Goal: Use online tool/utility: Utilize a website feature to perform a specific function

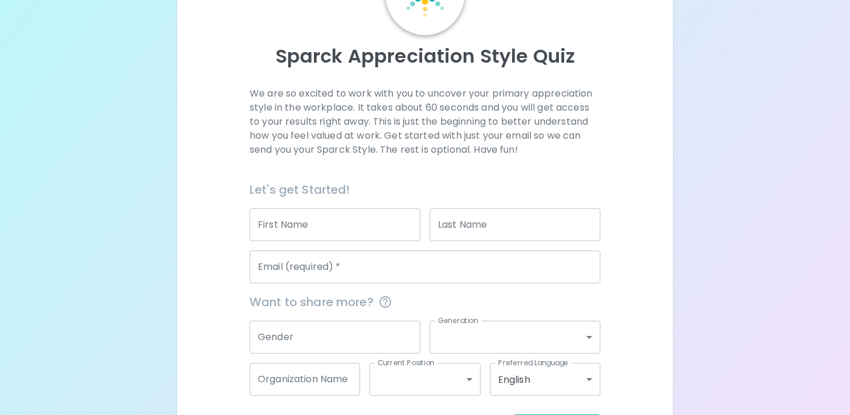
scroll to position [143, 0]
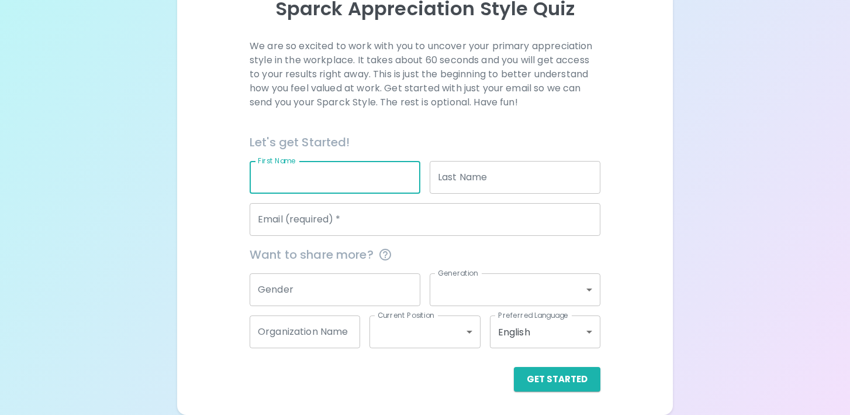
click at [339, 173] on input "First Name" at bounding box center [335, 177] width 171 height 33
type input "[PERSON_NAME]"
type input "[EMAIL_ADDRESS][DOMAIN_NAME]"
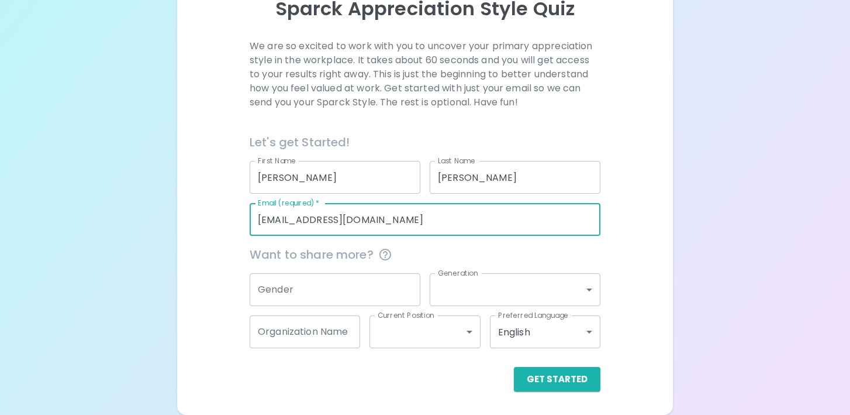
drag, startPoint x: 385, startPoint y: 220, endPoint x: 251, endPoint y: 218, distance: 133.4
click at [251, 218] on input "[EMAIL_ADDRESS][DOMAIN_NAME]" at bounding box center [425, 219] width 351 height 33
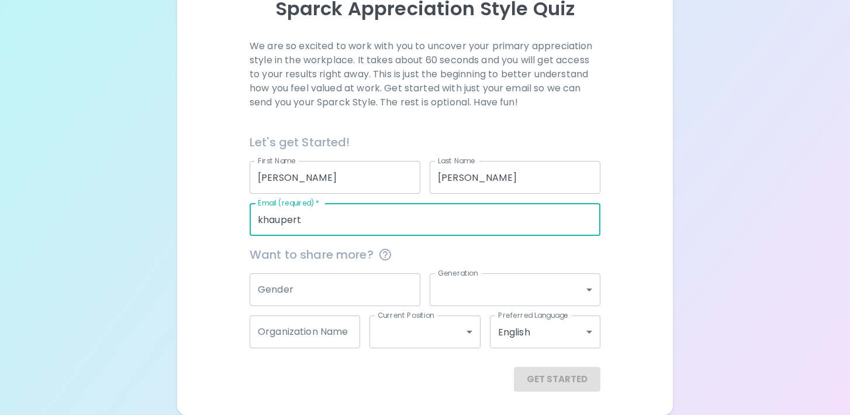
type input "[EMAIL_ADDRESS][PERSON_NAME][DOMAIN_NAME]"
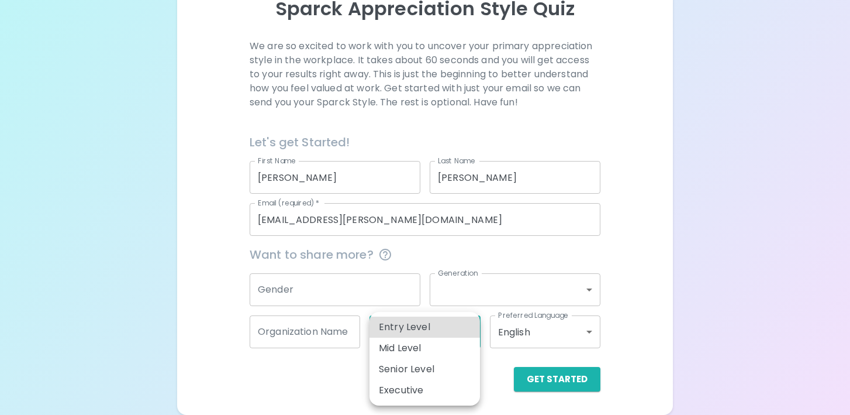
click at [467, 332] on body "Sparck Appreciation Style Quiz We are so excited to work with you to uncover yo…" at bounding box center [425, 135] width 850 height 557
click at [452, 244] on div at bounding box center [425, 207] width 850 height 415
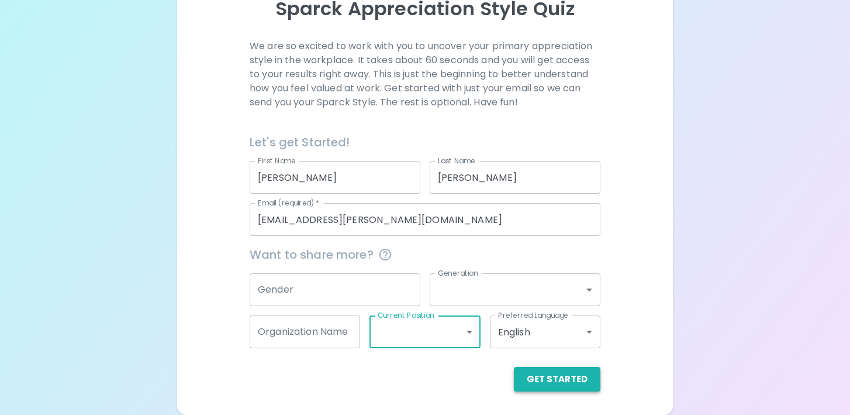
click at [552, 379] on button "Get Started" at bounding box center [557, 379] width 87 height 25
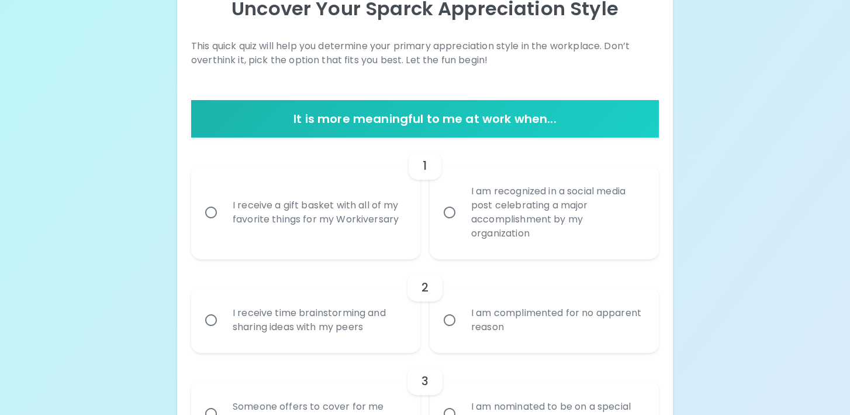
click at [214, 211] on input "I receive a gift basket with all of my favorite things for my Workiversary" at bounding box center [211, 212] width 25 height 25
radio input "true"
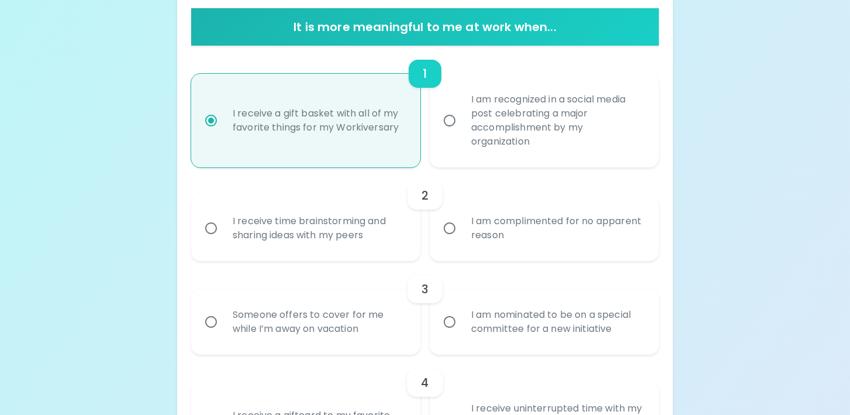
scroll to position [236, 0]
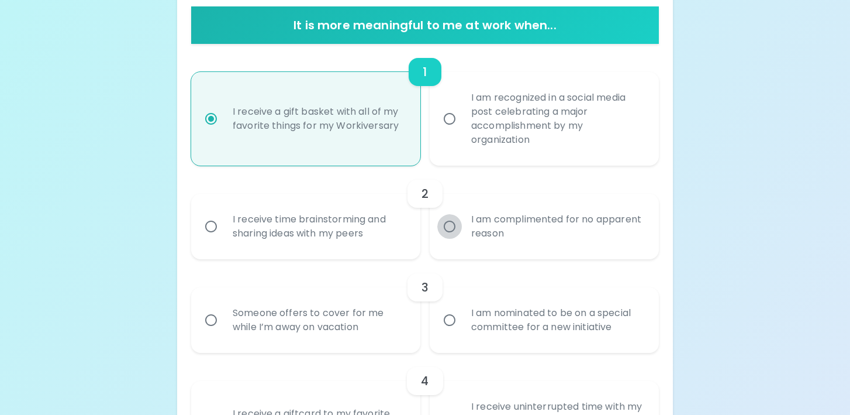
click at [456, 226] on input "I am complimented for no apparent reason" at bounding box center [449, 226] width 25 height 25
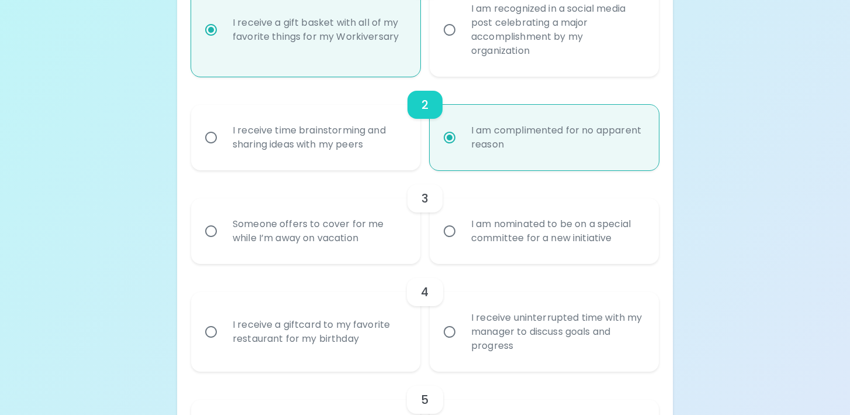
scroll to position [330, 0]
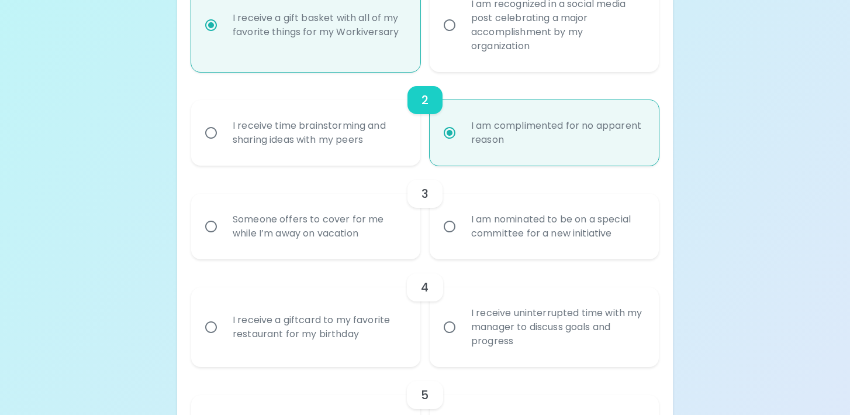
radio input "true"
click at [212, 225] on input "Someone offers to cover for me while I’m away on vacation" at bounding box center [211, 226] width 25 height 25
radio input "false"
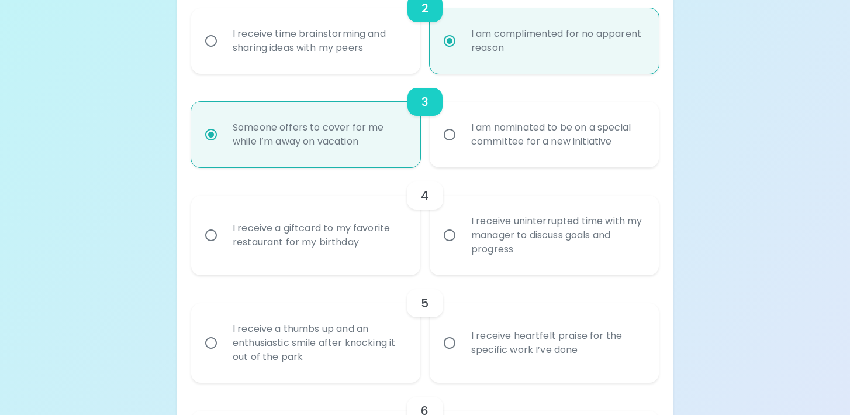
scroll to position [423, 0]
radio input "true"
click at [211, 236] on input "I receive a giftcard to my favorite restaurant for my birthday" at bounding box center [211, 233] width 25 height 25
radio input "false"
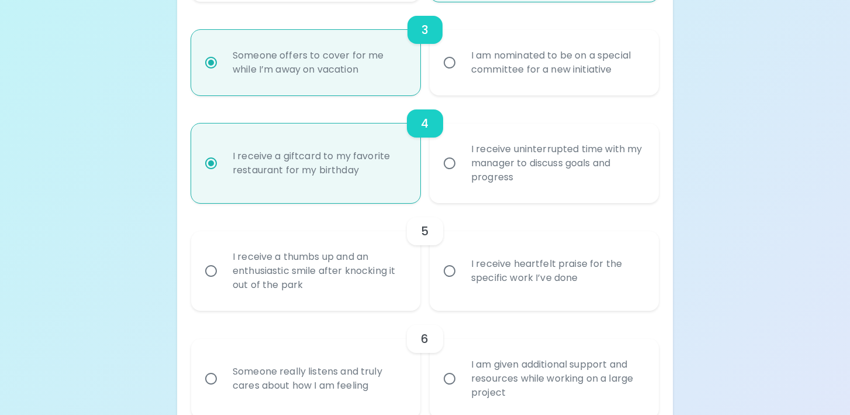
scroll to position [517, 0]
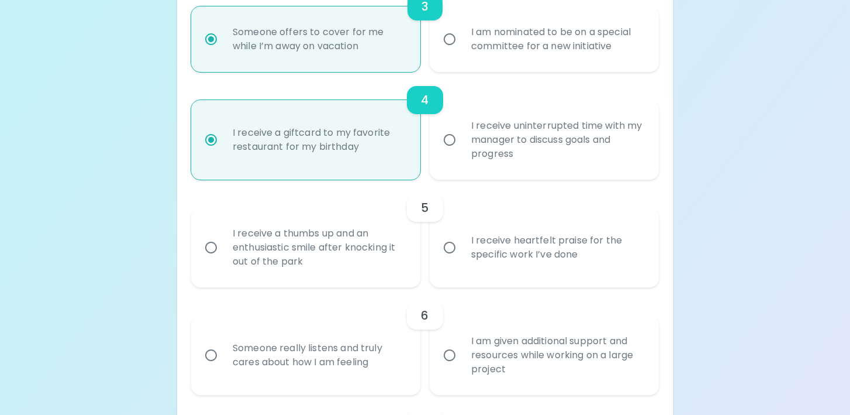
radio input "true"
click at [451, 247] on input "I receive heartfelt praise for the specific work I’ve done" at bounding box center [449, 247] width 25 height 25
radio input "false"
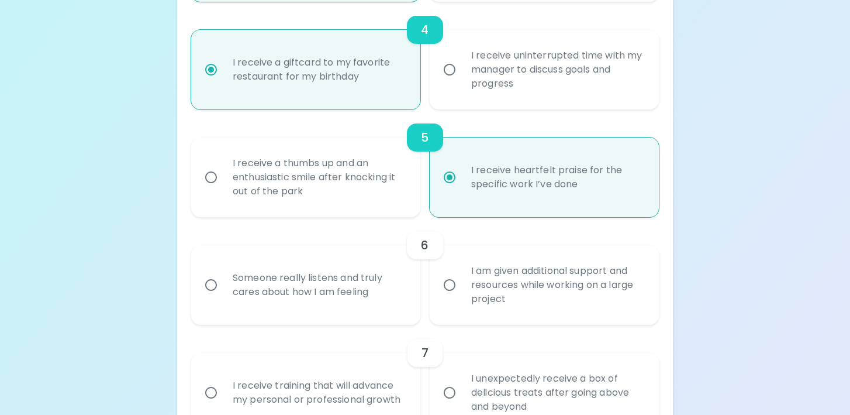
scroll to position [611, 0]
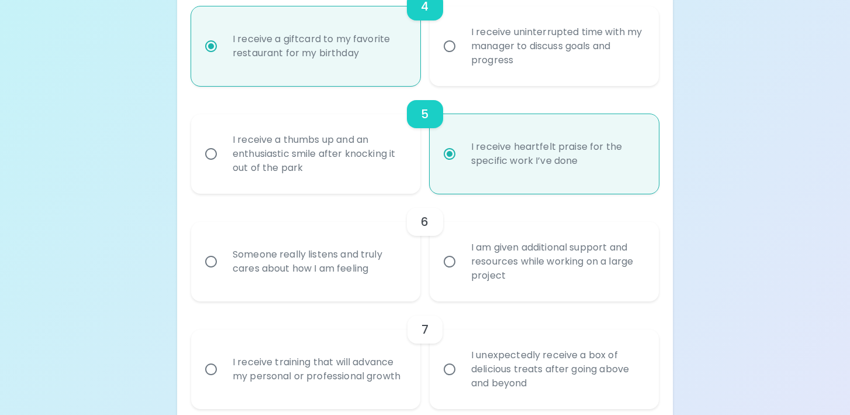
radio input "true"
click at [449, 259] on input "I am given additional support and resources while working on a large project" at bounding box center [449, 261] width 25 height 25
radio input "false"
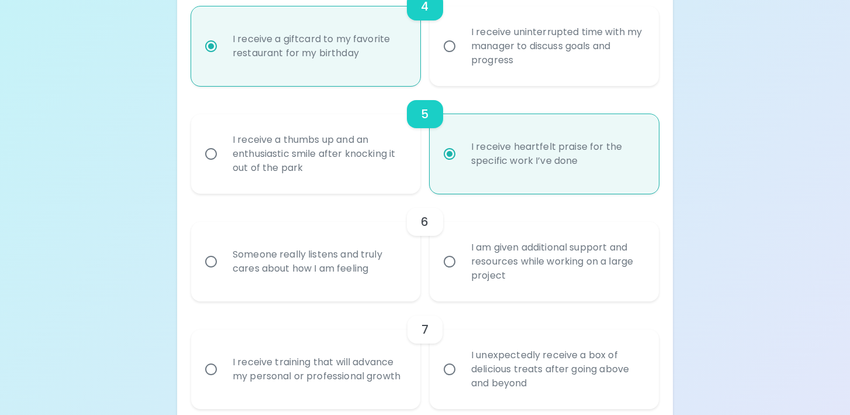
radio input "false"
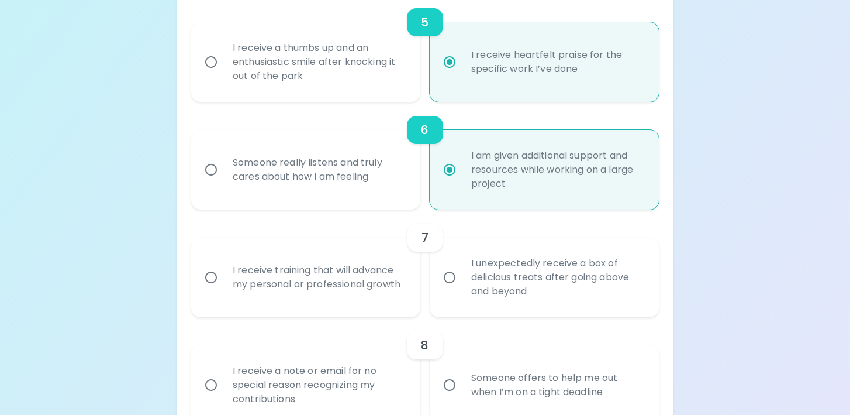
scroll to position [704, 0]
radio input "true"
click at [452, 274] on input "I unexpectedly receive a box of delicious treats after going above and beyond" at bounding box center [449, 275] width 25 height 25
radio input "false"
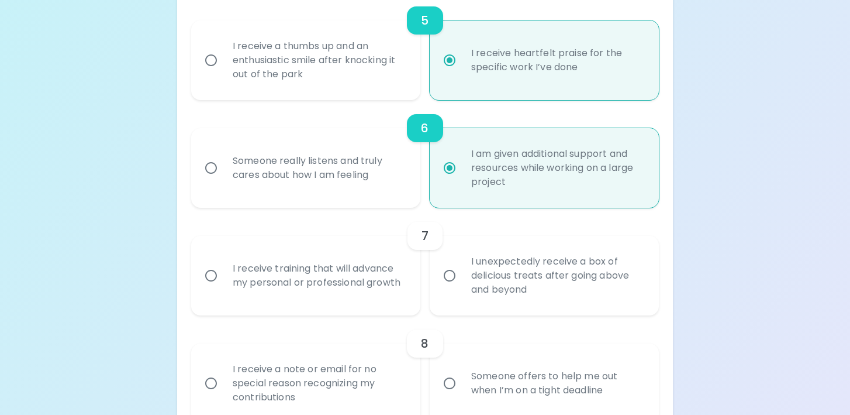
radio input "false"
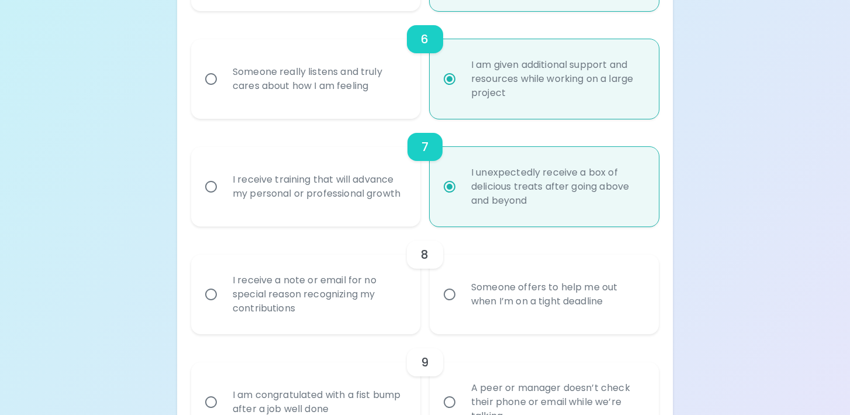
scroll to position [798, 0]
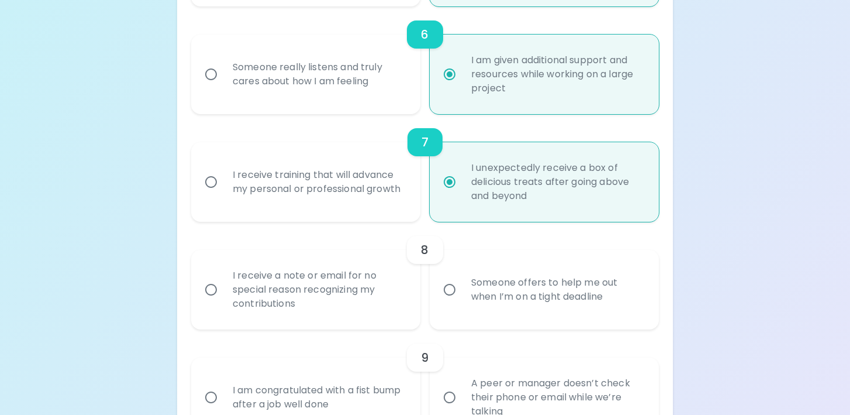
radio input "true"
click at [211, 286] on input "I receive a note or email for no special reason recognizing my contributions" at bounding box center [211, 289] width 25 height 25
radio input "false"
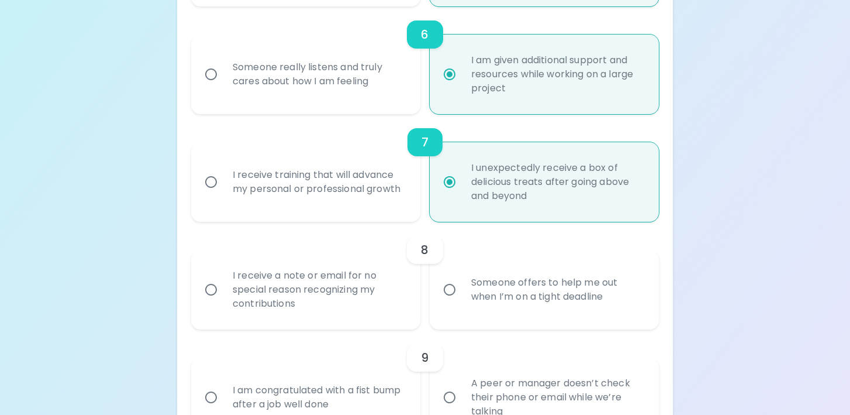
radio input "false"
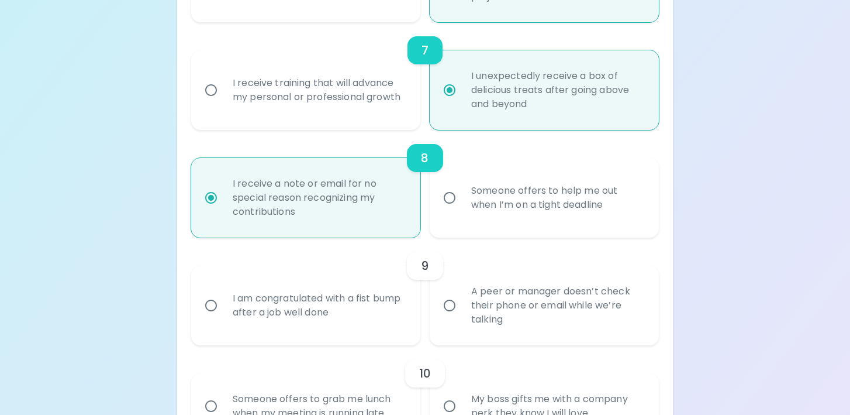
scroll to position [891, 0]
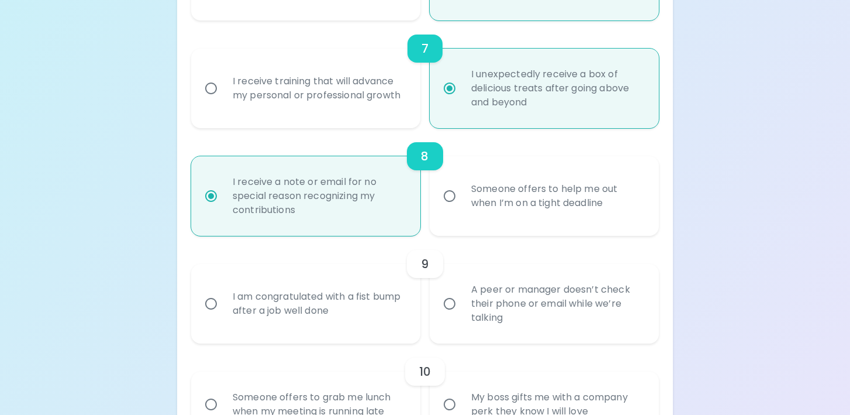
radio input "true"
click at [450, 306] on input "A peer or manager doesn’t check their phone or email while we’re talking" at bounding box center [449, 303] width 25 height 25
radio input "false"
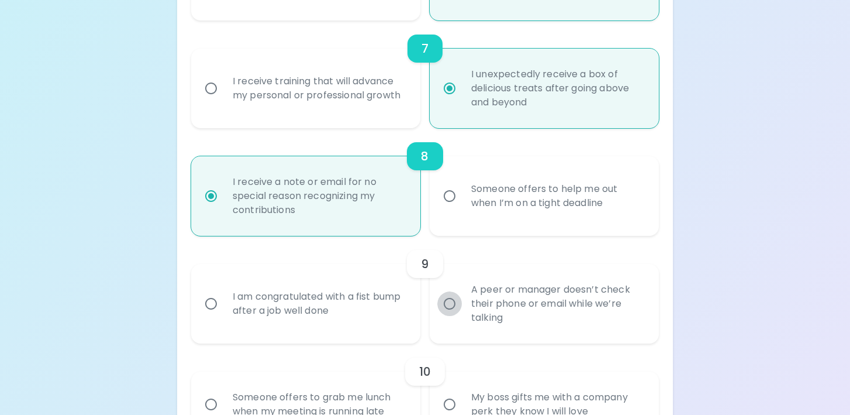
radio input "false"
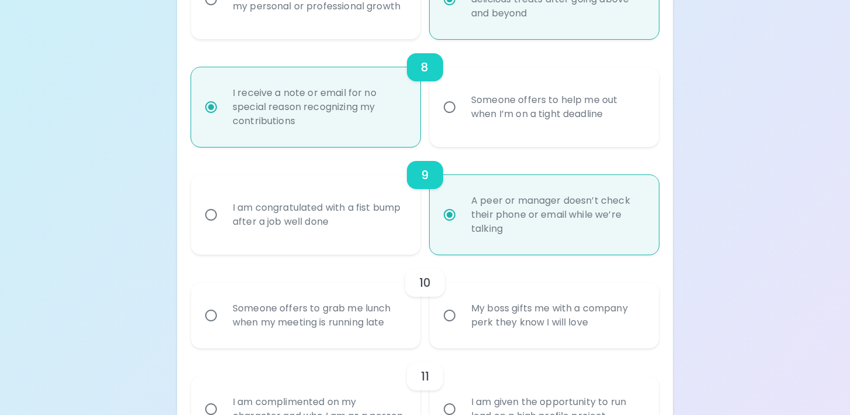
scroll to position [985, 0]
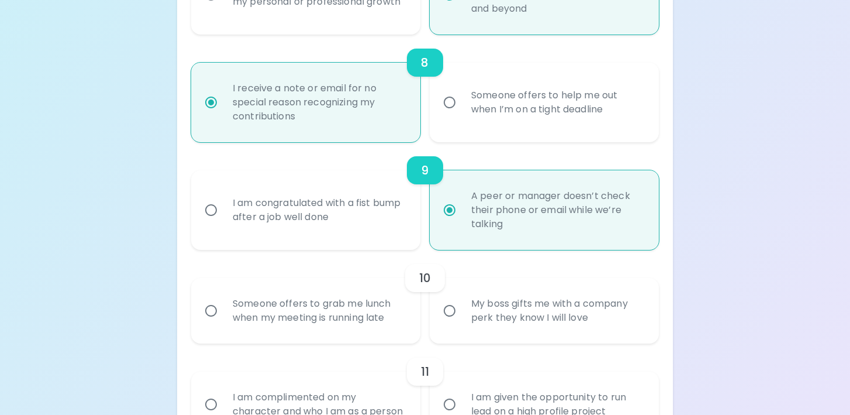
radio input "true"
click at [451, 309] on input "My boss gifts me with a company perk they know I will love" at bounding box center [449, 310] width 25 height 25
radio input "false"
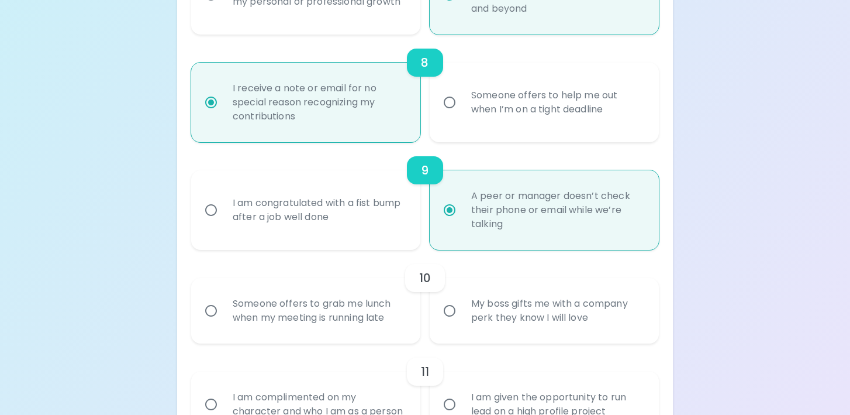
radio input "false"
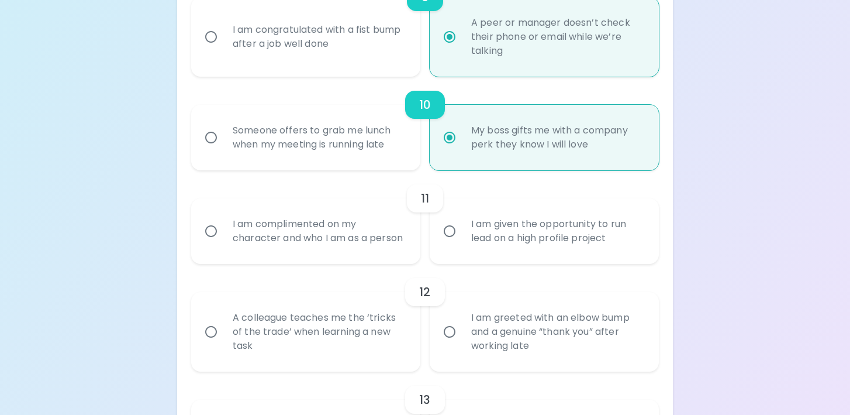
scroll to position [1162, 0]
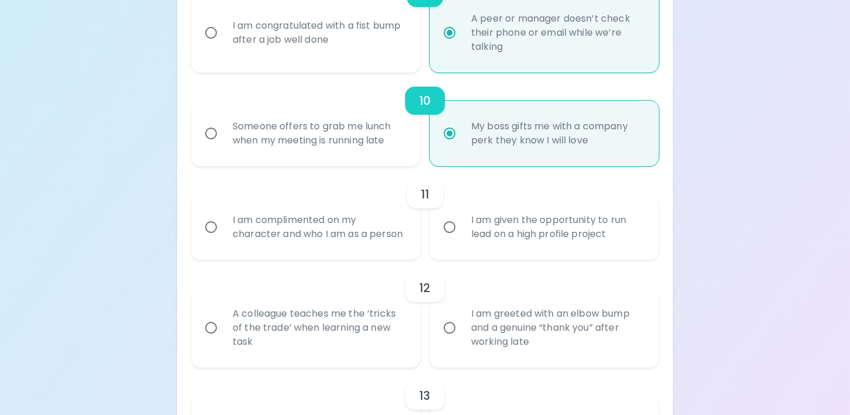
radio input "true"
click at [212, 235] on input "I am complimented on my character and who I am as a person" at bounding box center [211, 227] width 25 height 25
radio input "false"
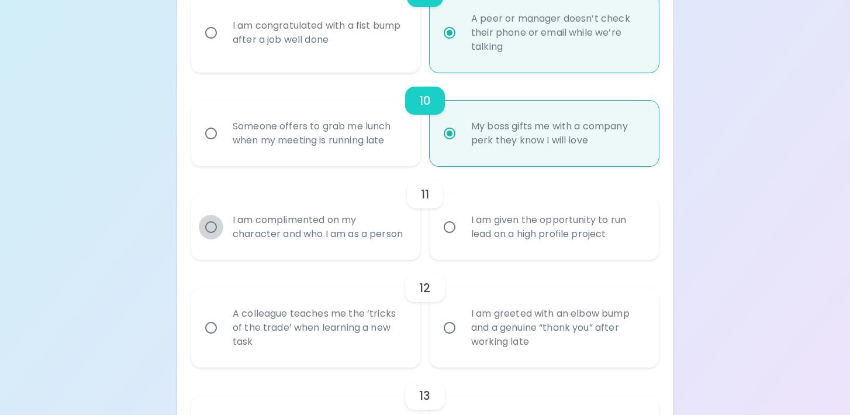
radio input "false"
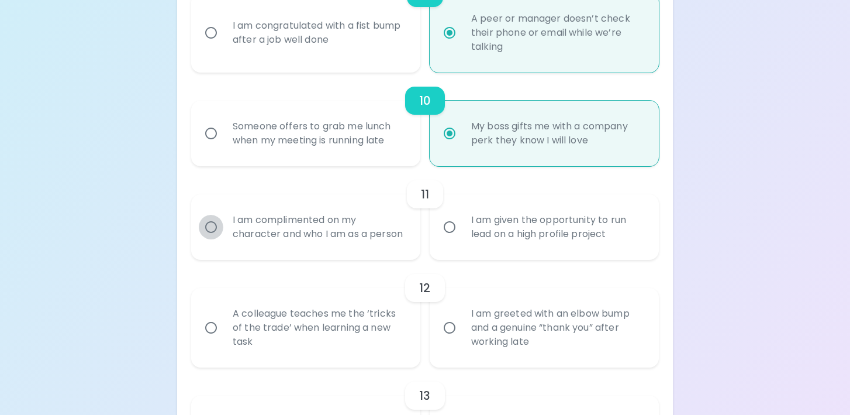
radio input "false"
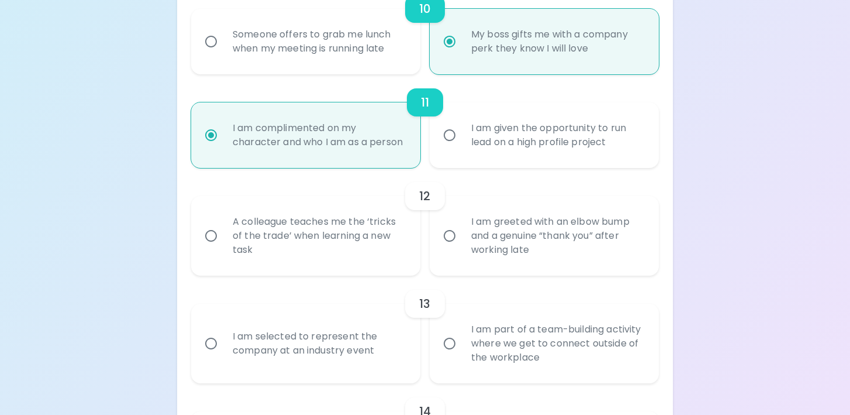
scroll to position [1256, 0]
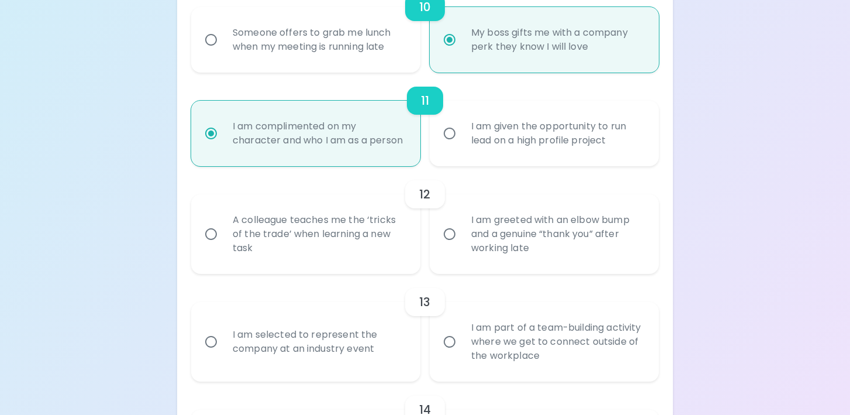
radio input "true"
click at [451, 246] on input "I am greeted with an elbow bump and a genuine “thank you” after working late" at bounding box center [449, 234] width 25 height 25
radio input "false"
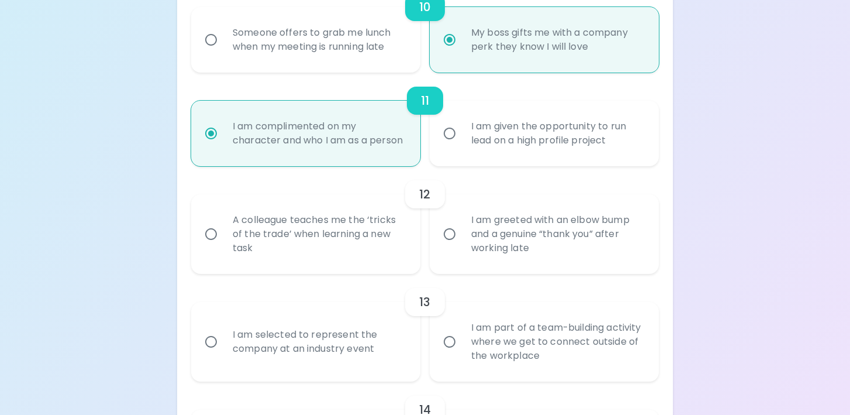
radio input "false"
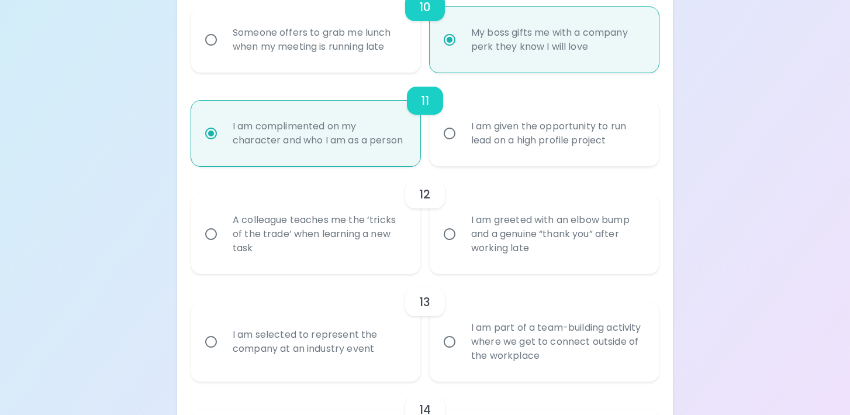
radio input "false"
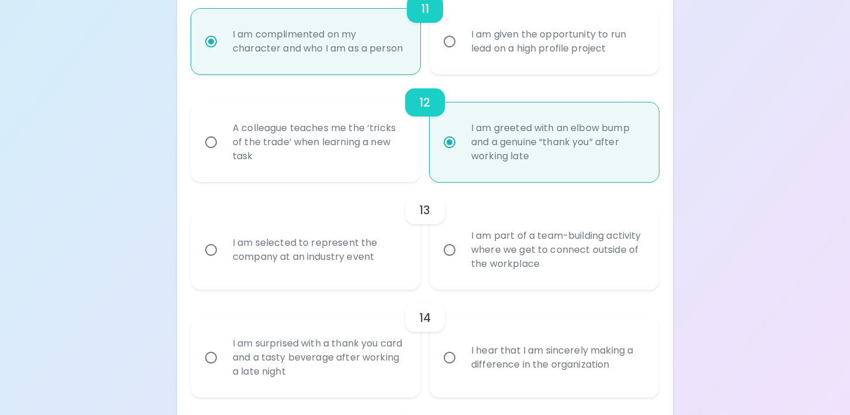
scroll to position [1349, 0]
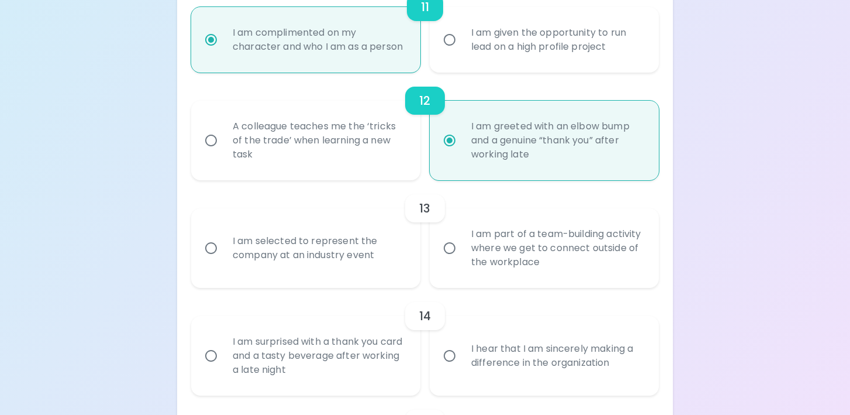
radio input "true"
click at [210, 260] on input "I am selected to represent the company at an industry event" at bounding box center [211, 248] width 25 height 25
radio input "false"
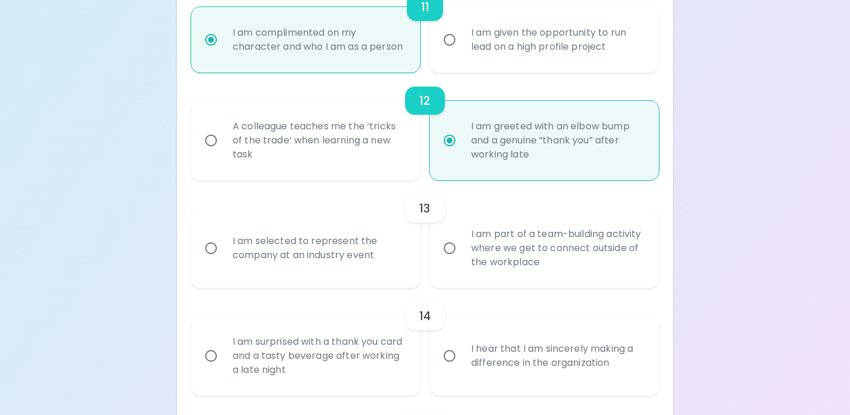
radio input "false"
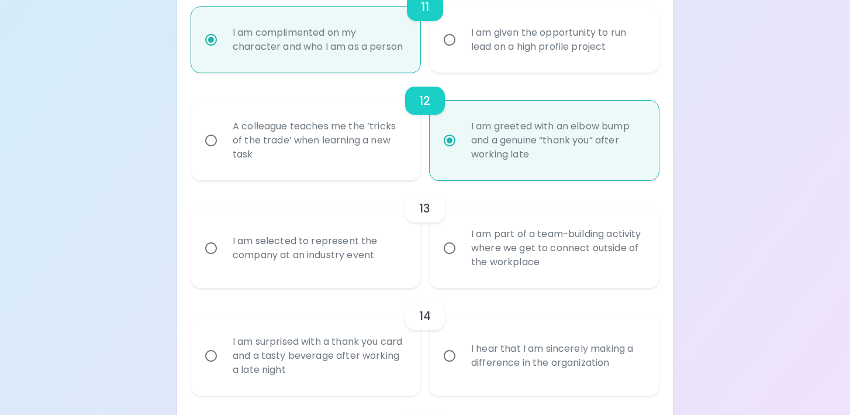
radio input "false"
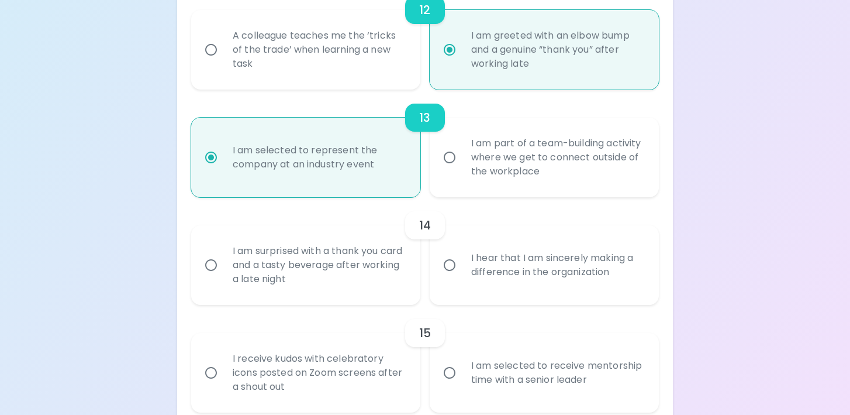
scroll to position [1443, 0]
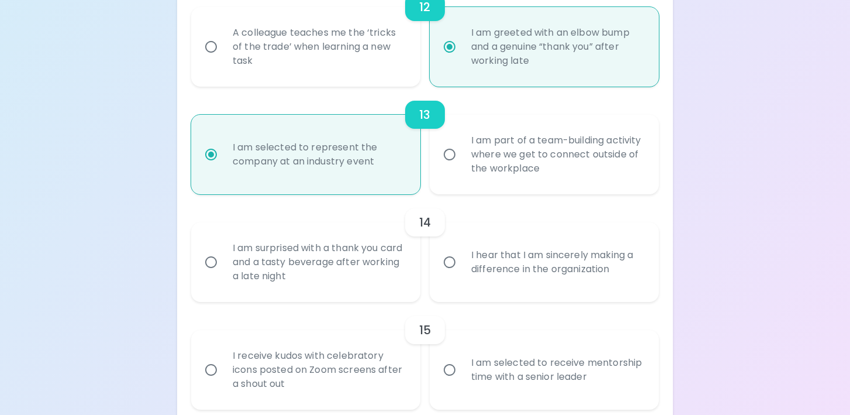
radio input "true"
click at [453, 274] on input "I hear that I am sincerely making a difference in the organization" at bounding box center [449, 262] width 25 height 25
radio input "false"
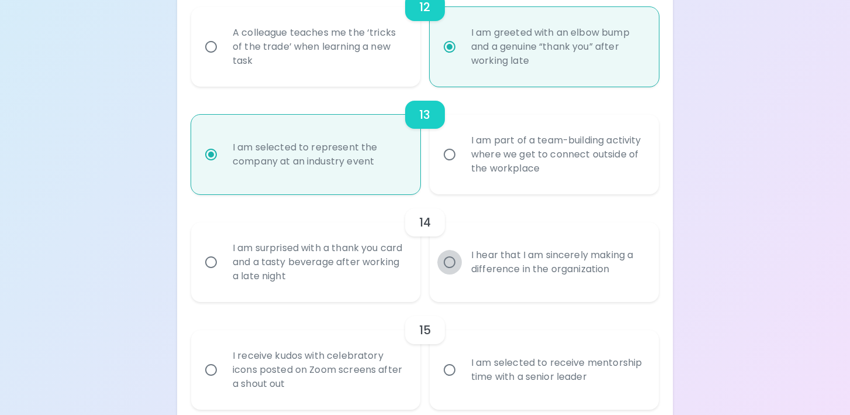
radio input "false"
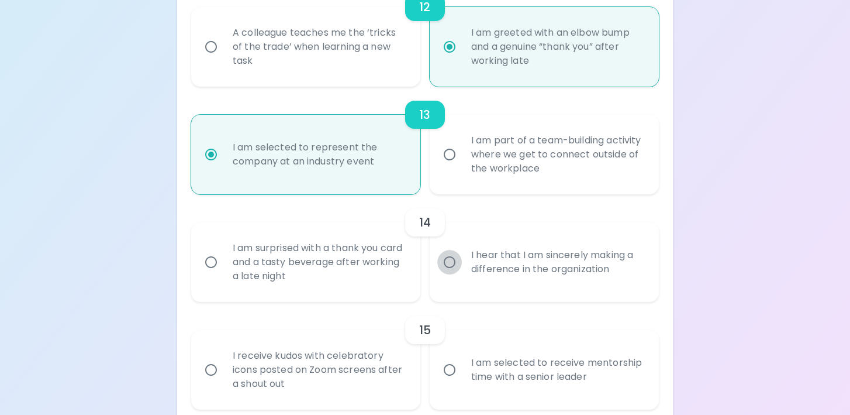
radio input "false"
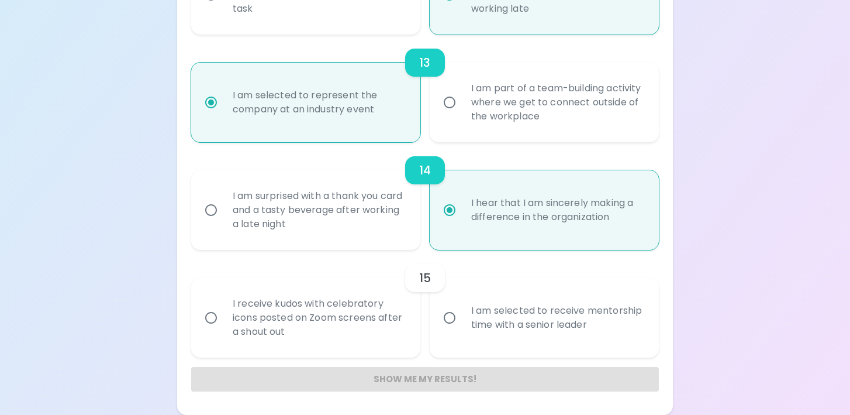
scroll to position [1509, 0]
radio input "true"
click at [448, 318] on input "I am selected to receive mentorship time with a senior leader" at bounding box center [449, 317] width 25 height 25
radio input "false"
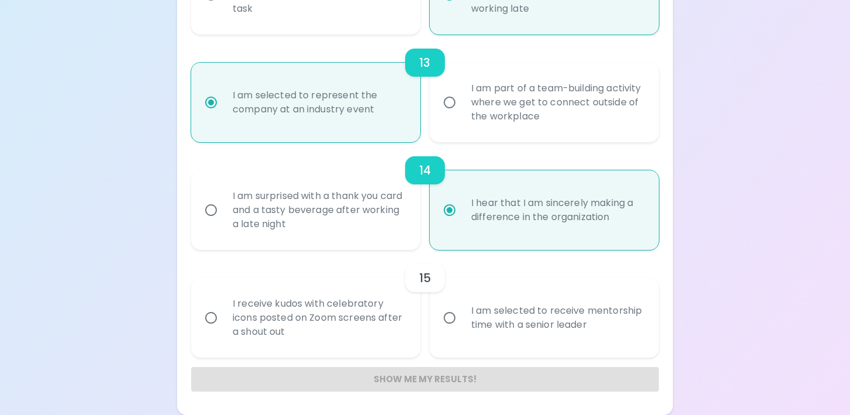
radio input "false"
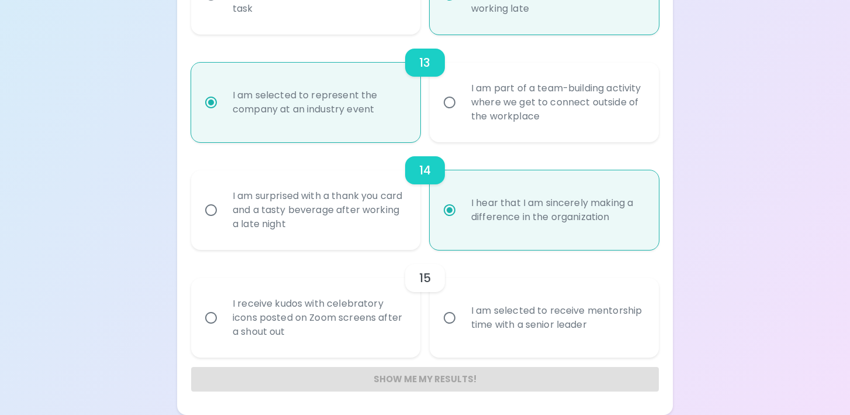
radio input "false"
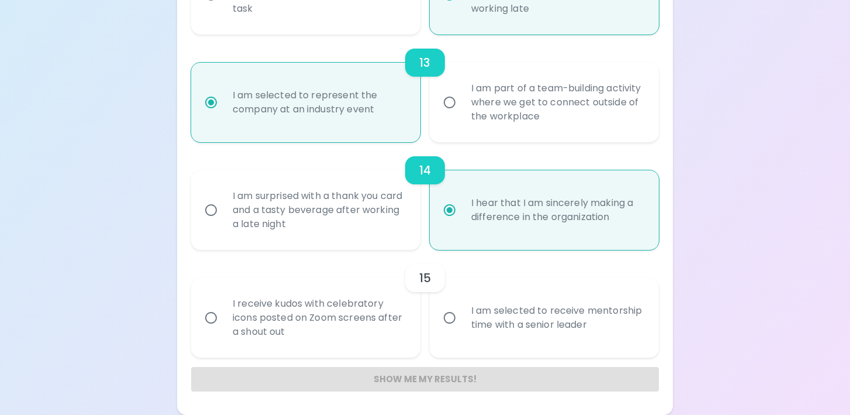
radio input "false"
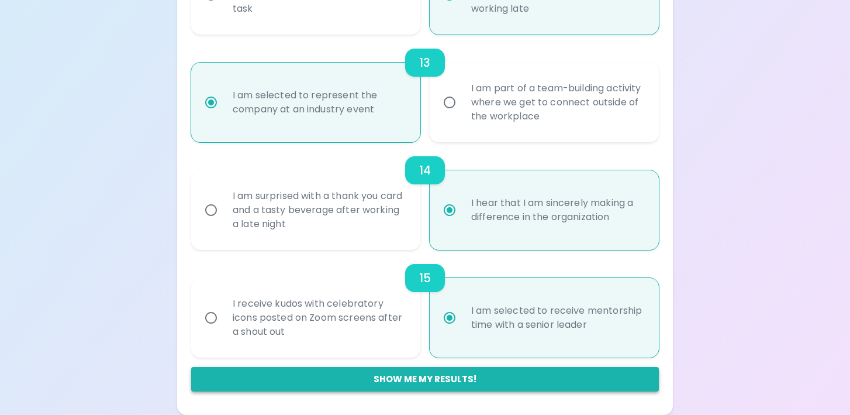
radio input "true"
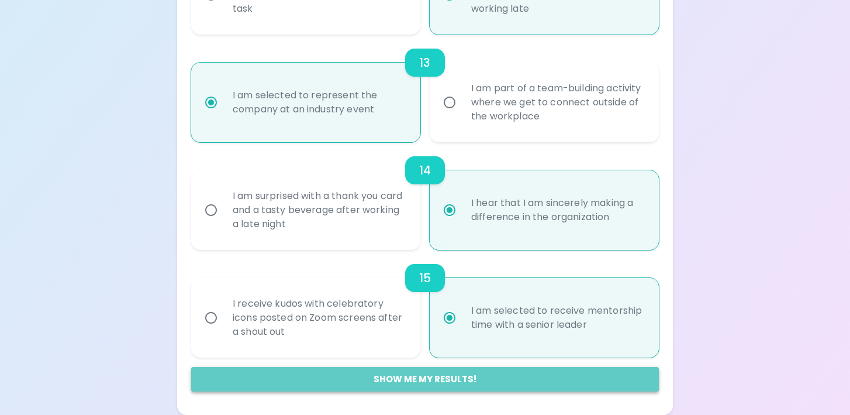
click at [447, 377] on button "Show me my results!" at bounding box center [425, 379] width 468 height 25
radio input "false"
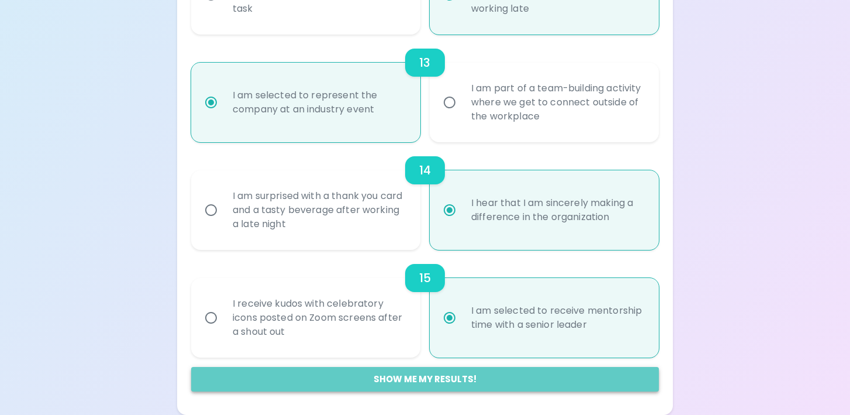
radio input "false"
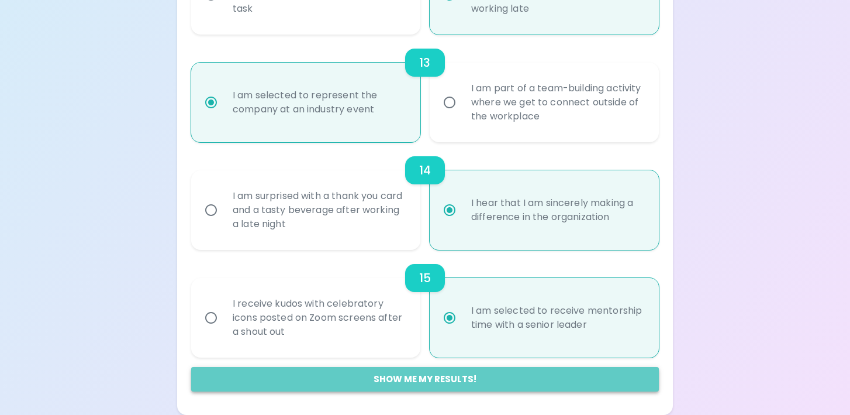
radio input "false"
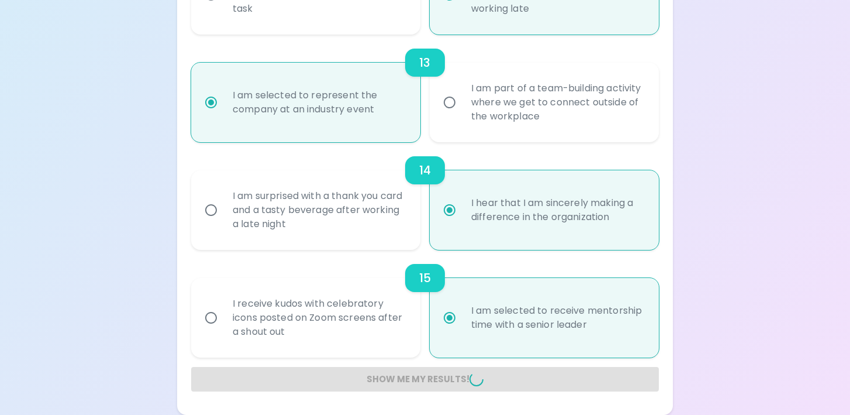
radio input "false"
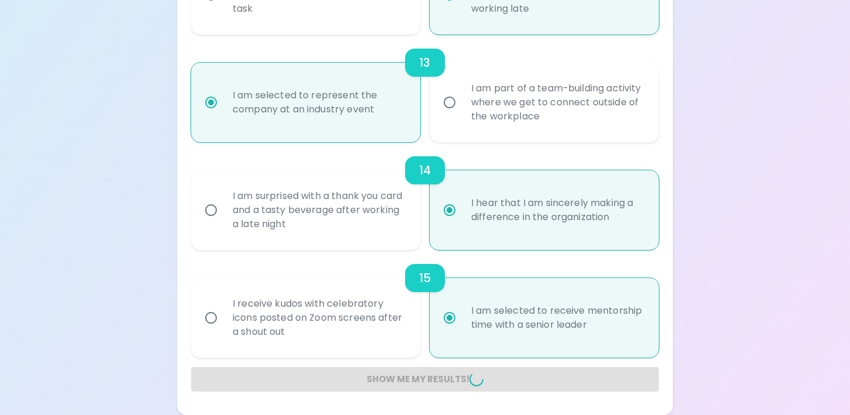
radio input "false"
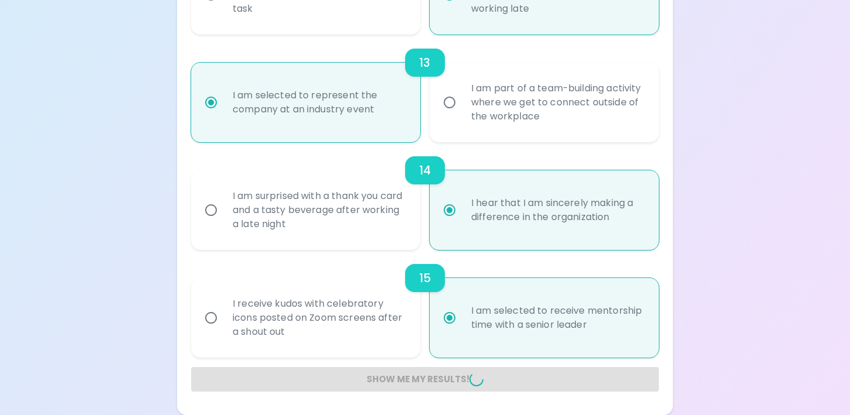
radio input "false"
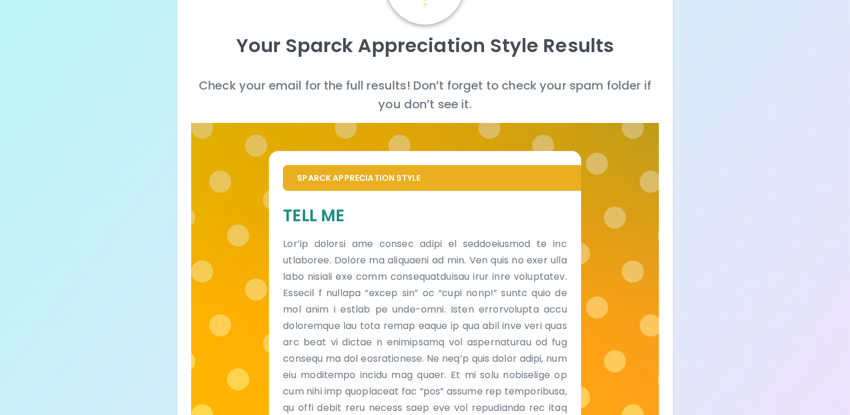
scroll to position [106, 0]
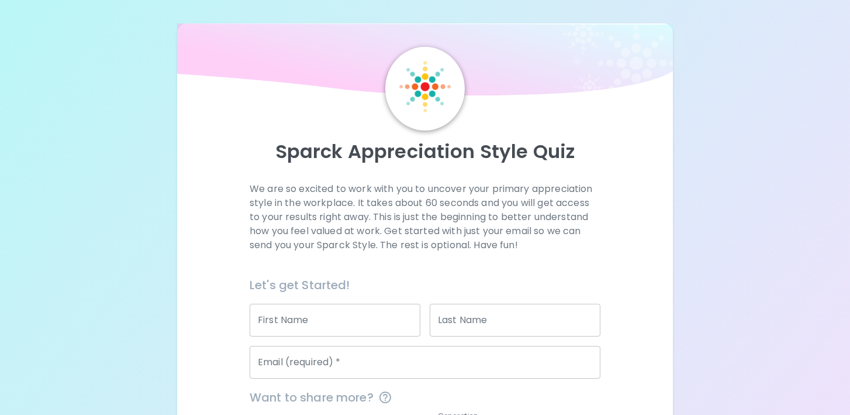
scroll to position [143, 0]
